Goal: Find contact information: Find contact information

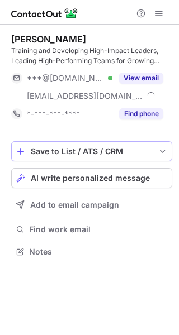
scroll to position [244, 179]
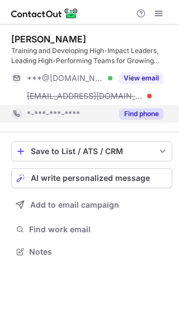
click at [136, 113] on button "Find phone" at bounding box center [141, 113] width 44 height 11
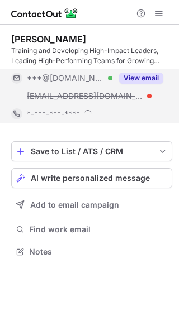
click at [136, 84] on div "View email" at bounding box center [137, 78] width 51 height 18
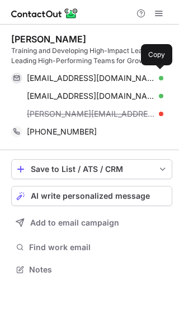
scroll to position [262, 179]
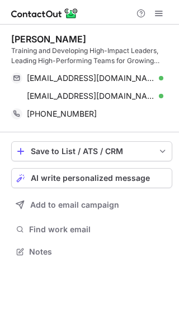
scroll to position [244, 179]
